Goal: Task Accomplishment & Management: Manage account settings

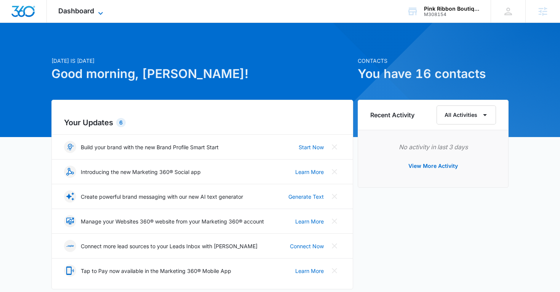
click at [93, 9] on span "Dashboard" at bounding box center [76, 11] width 36 height 8
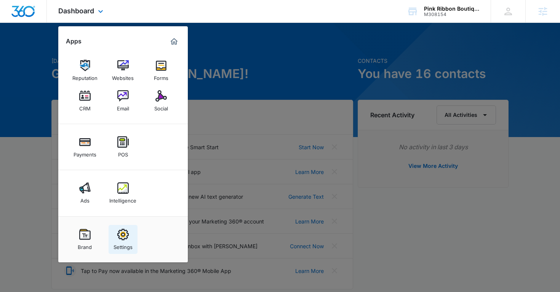
click at [122, 236] on img at bounding box center [122, 234] width 11 height 11
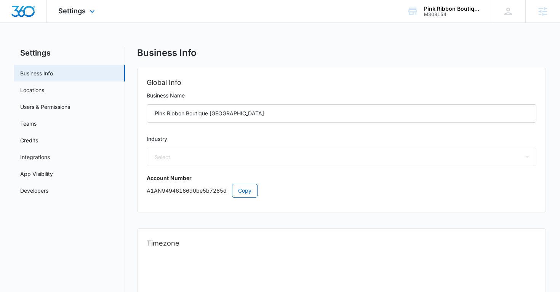
select select "12"
select select "US"
select select "America/[GEOGRAPHIC_DATA]"
click at [56, 111] on link "Users & Permissions" at bounding box center [45, 107] width 50 height 8
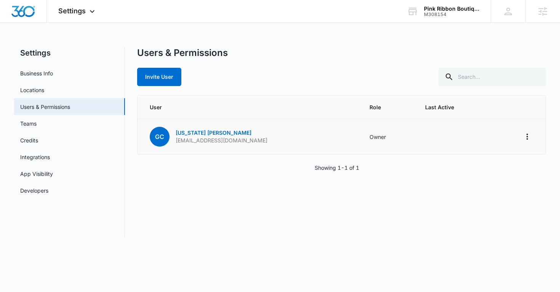
click at [210, 141] on p "[EMAIL_ADDRESS][DOMAIN_NAME]" at bounding box center [222, 141] width 92 height 8
copy p "[EMAIL_ADDRESS][DOMAIN_NAME]"
drag, startPoint x: 223, startPoint y: 131, endPoint x: 168, endPoint y: 131, distance: 55.2
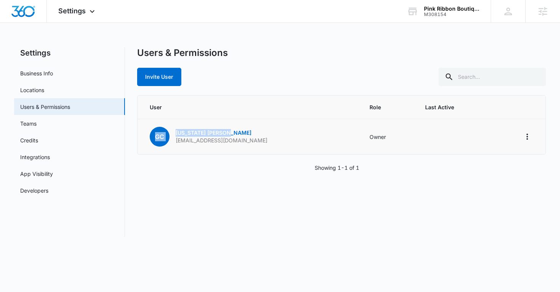
click at [168, 131] on div "GC [US_STATE][PERSON_NAME] [EMAIL_ADDRESS][DOMAIN_NAME]" at bounding box center [209, 137] width 118 height 20
copy div "GC [US_STATE][PERSON_NAME]"
